Goal: Information Seeking & Learning: Learn about a topic

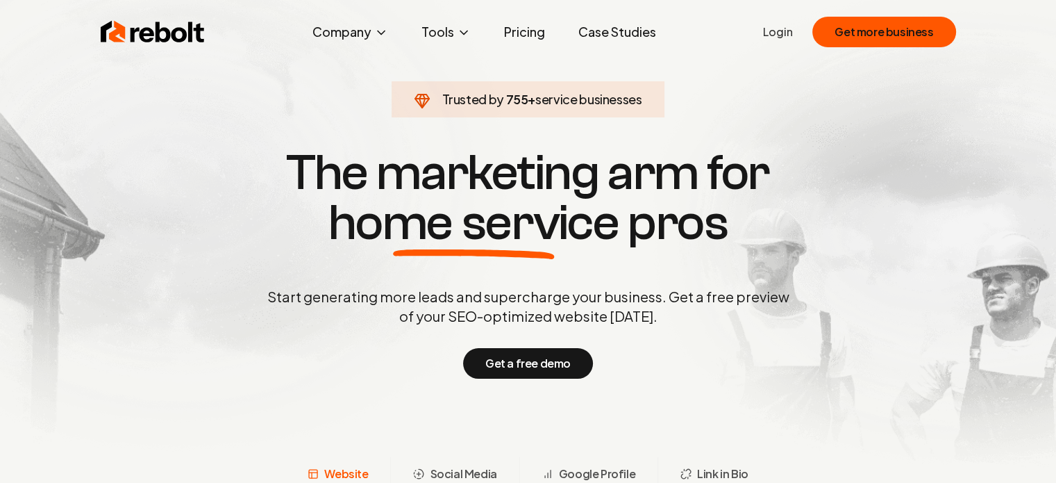
click at [532, 30] on link "Pricing" at bounding box center [524, 32] width 63 height 28
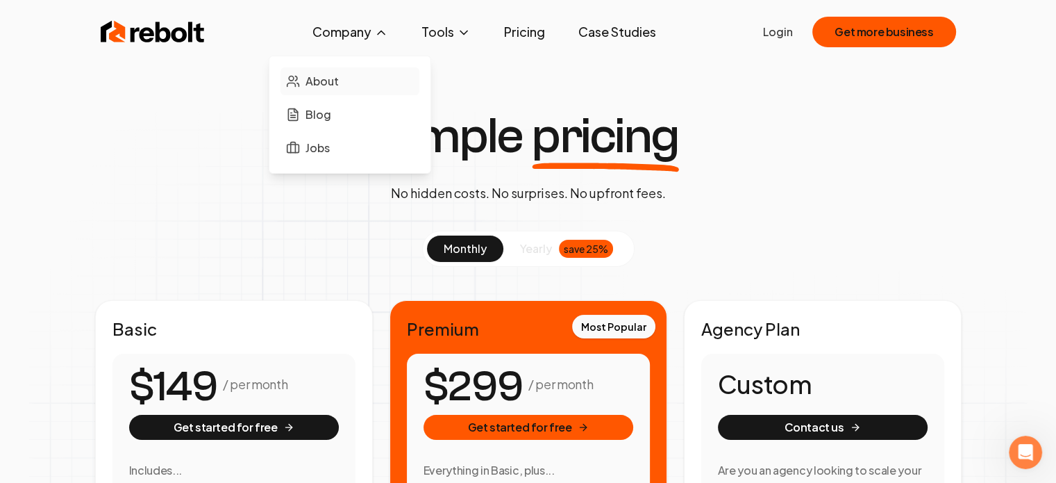
click at [326, 85] on span "About" at bounding box center [322, 81] width 33 height 17
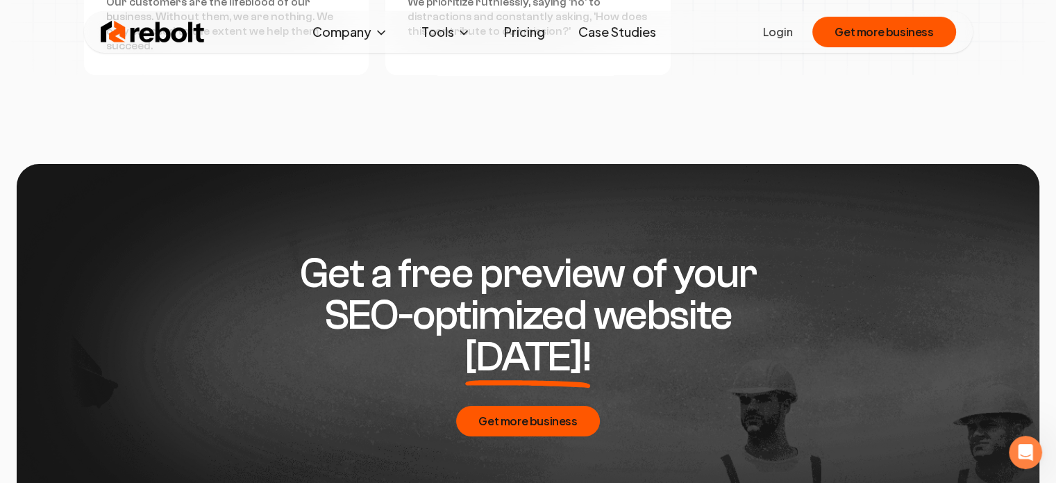
scroll to position [4236, 0]
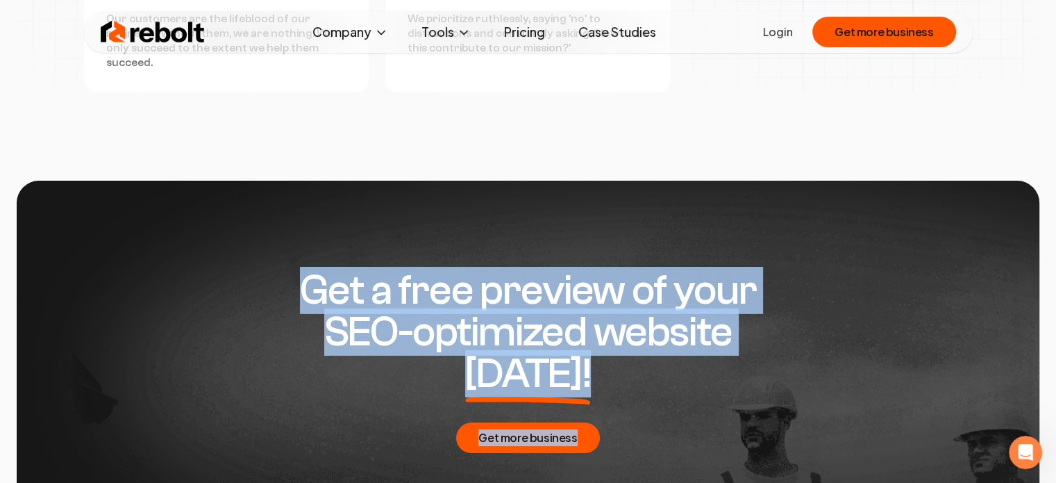
drag, startPoint x: 286, startPoint y: 253, endPoint x: 792, endPoint y: 360, distance: 516.8
click at [792, 360] on div "Get a free preview of your SEO-optimized website [DATE]! Get more business" at bounding box center [528, 361] width 934 height 361
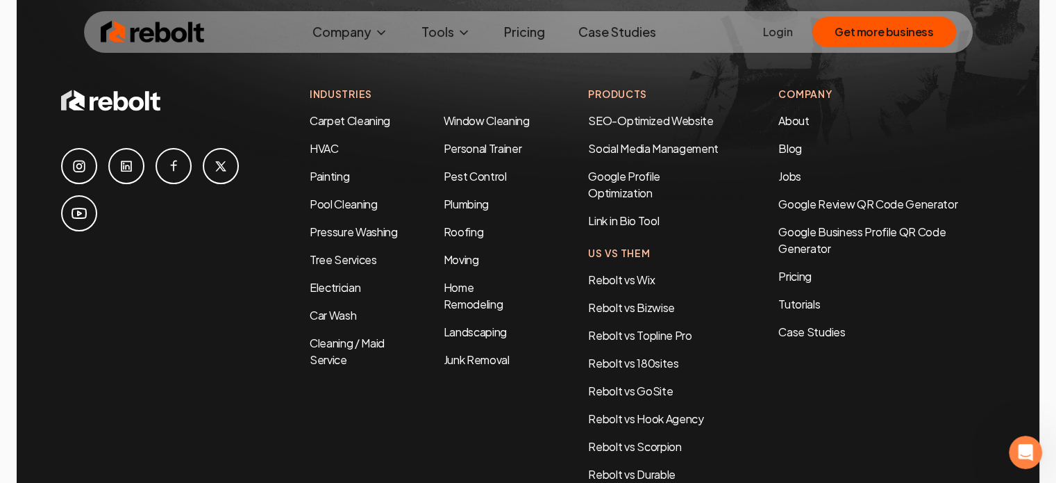
scroll to position [4618, 0]
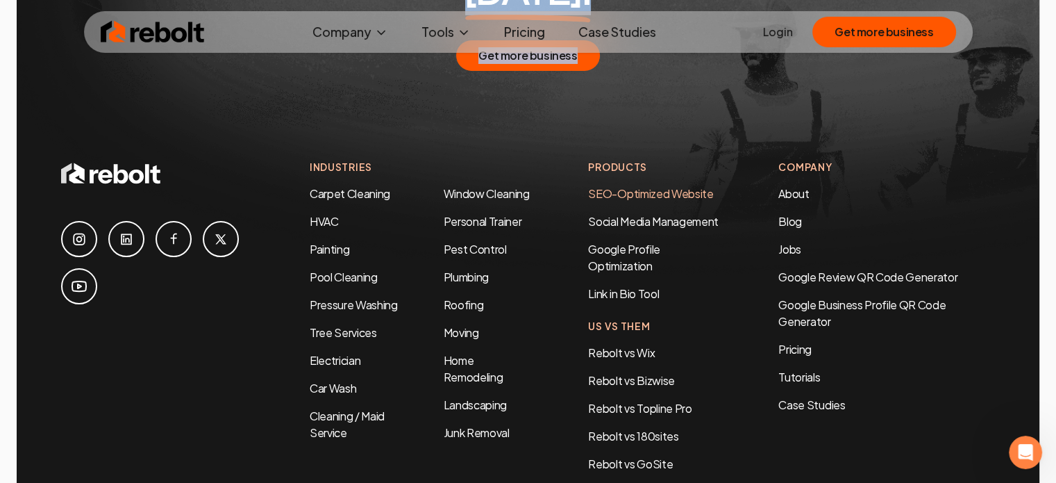
click at [659, 186] on link "SEO-Optimized Website" at bounding box center [650, 193] width 125 height 15
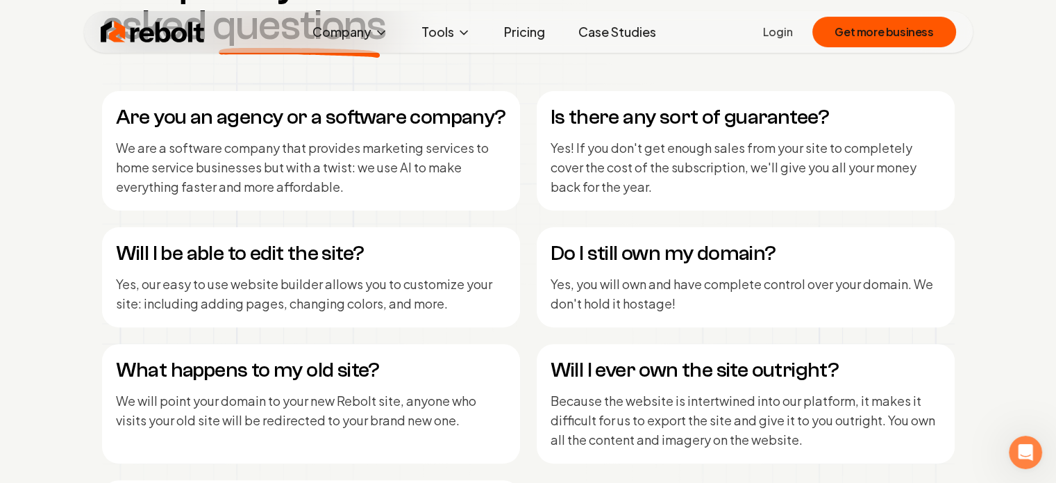
scroll to position [5281, 0]
